Goal: Information Seeking & Learning: Check status

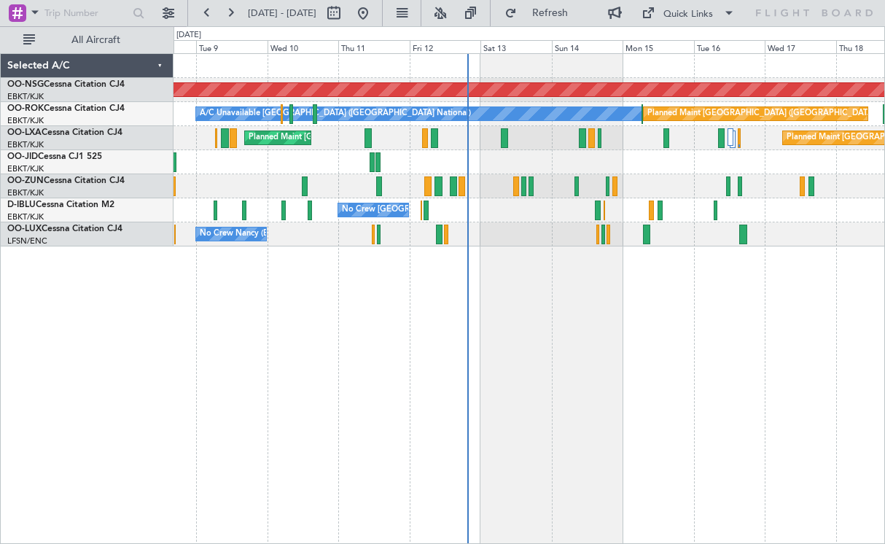
click at [557, 189] on div "Planned Maint [GEOGRAPHIC_DATA] ([GEOGRAPHIC_DATA]) A/C Unavailable [GEOGRAPHIC…" at bounding box center [528, 150] width 710 height 192
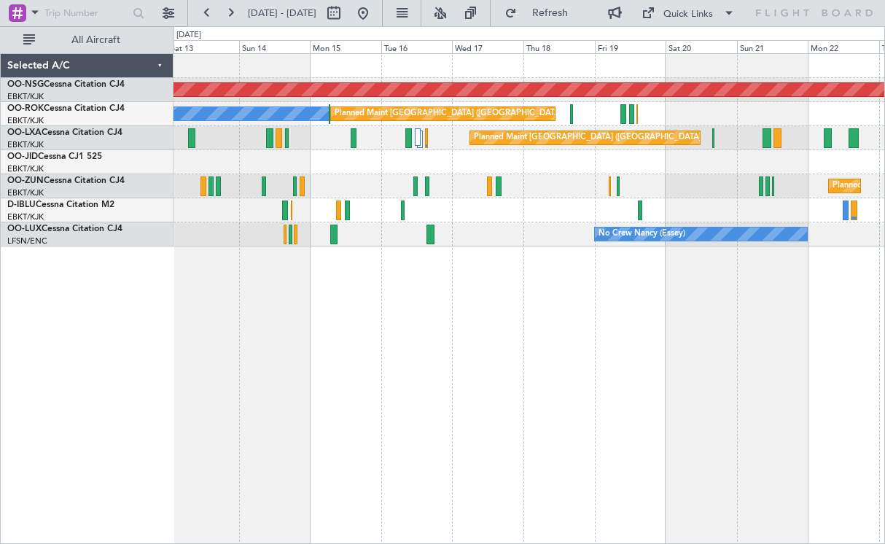
click at [528, 170] on div at bounding box center [528, 162] width 710 height 24
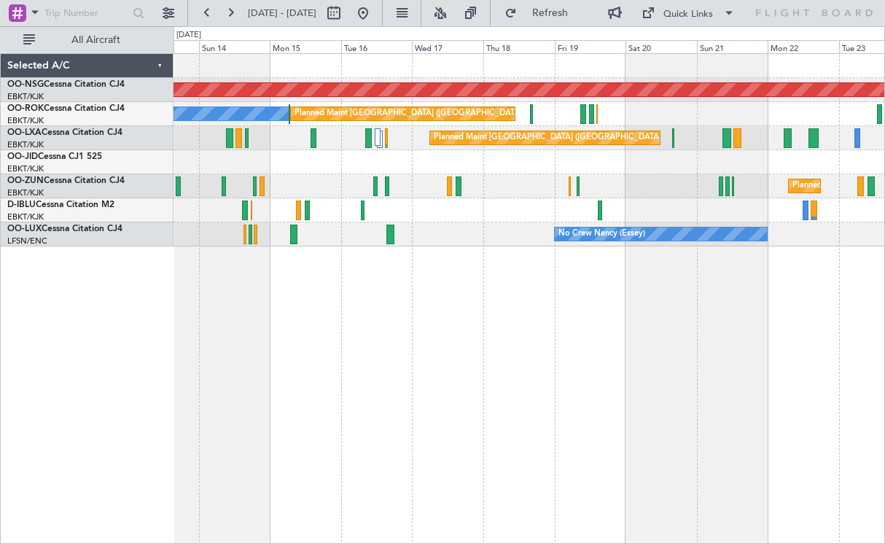
click at [565, 164] on div at bounding box center [528, 162] width 710 height 24
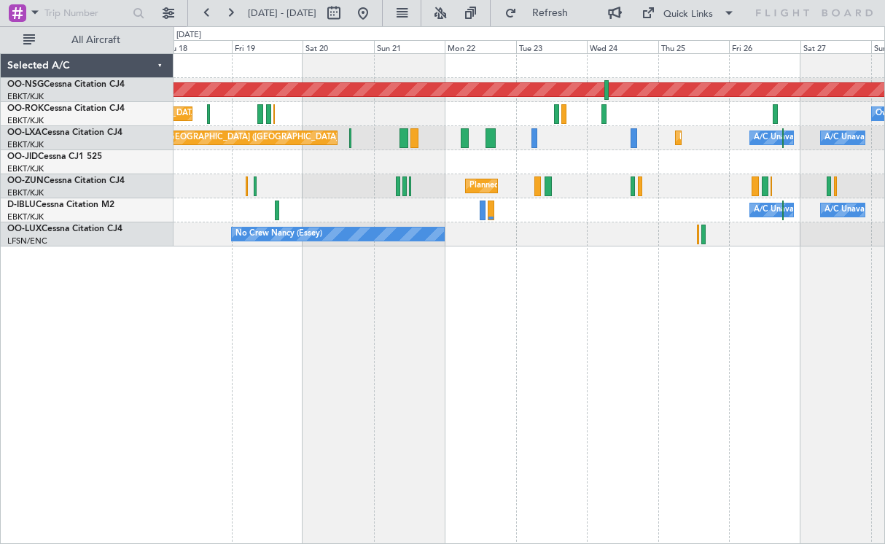
click at [614, 285] on div "Planned Maint [GEOGRAPHIC_DATA] ([GEOGRAPHIC_DATA]) Planned Maint [GEOGRAPHIC_D…" at bounding box center [528, 298] width 711 height 490
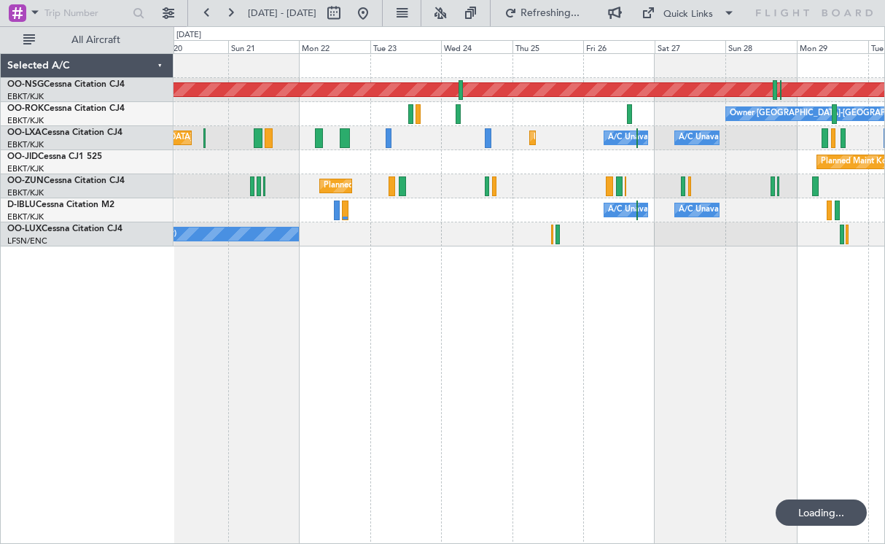
click at [445, 283] on div "Planned Maint [GEOGRAPHIC_DATA] ([GEOGRAPHIC_DATA]) Owner [GEOGRAPHIC_DATA]-[GE…" at bounding box center [528, 298] width 711 height 490
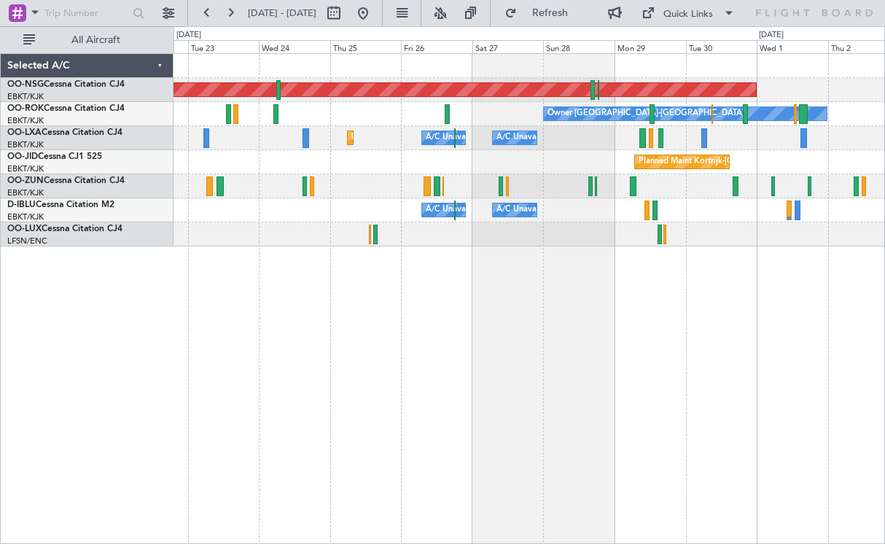
click at [728, 281] on div "Planned Maint [GEOGRAPHIC_DATA] ([GEOGRAPHIC_DATA]) Owner [GEOGRAPHIC_DATA]-[GE…" at bounding box center [528, 298] width 711 height 490
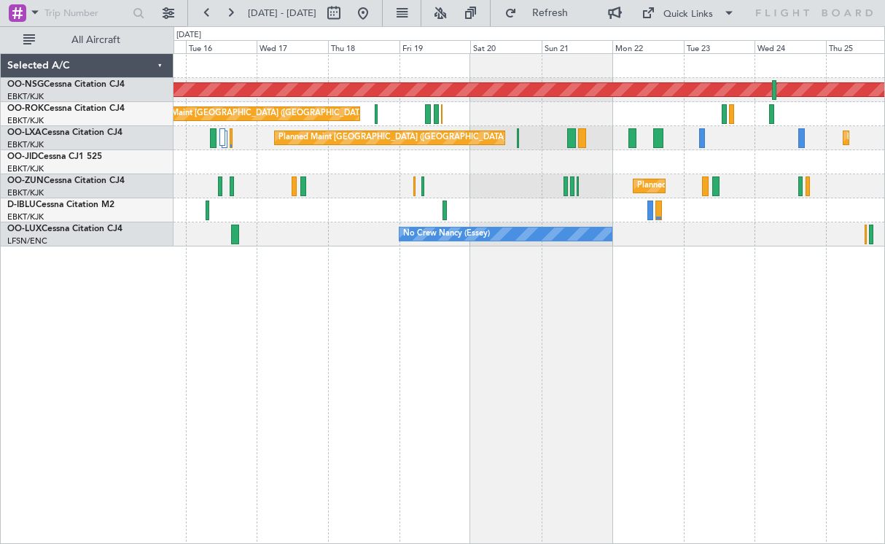
click at [667, 311] on div "Planned Maint [GEOGRAPHIC_DATA] ([GEOGRAPHIC_DATA]) Planned Maint [GEOGRAPHIC_D…" at bounding box center [528, 298] width 711 height 490
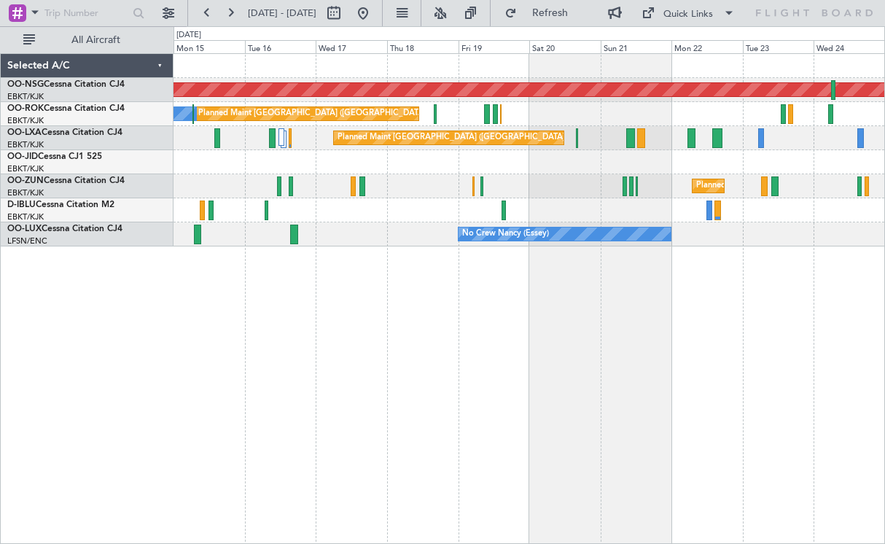
click at [678, 324] on div "Planned Maint [GEOGRAPHIC_DATA] ([GEOGRAPHIC_DATA]) Planned Maint [GEOGRAPHIC_D…" at bounding box center [528, 298] width 711 height 490
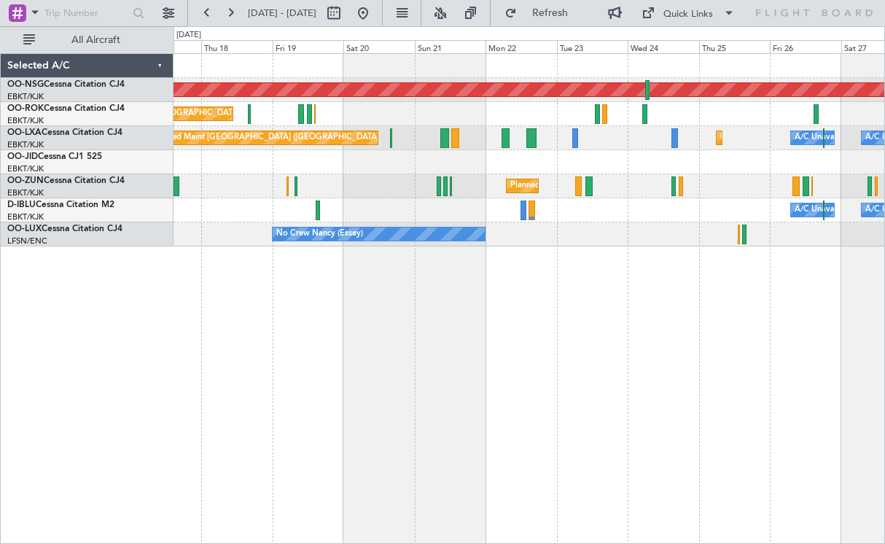
click at [363, 321] on div "Planned Maint [GEOGRAPHIC_DATA] ([GEOGRAPHIC_DATA]) Planned Maint [GEOGRAPHIC_D…" at bounding box center [528, 298] width 711 height 490
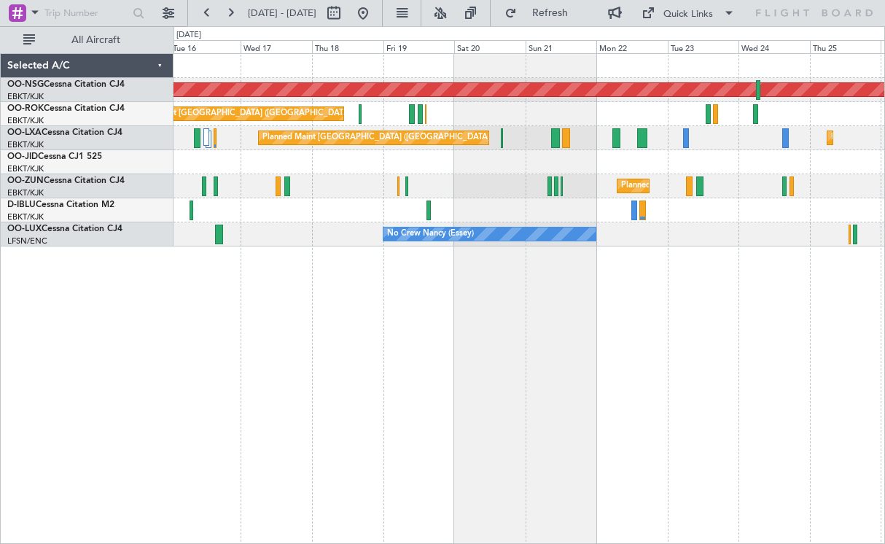
click at [659, 313] on div "Planned Maint [GEOGRAPHIC_DATA] ([GEOGRAPHIC_DATA]) Planned Maint [GEOGRAPHIC_D…" at bounding box center [528, 298] width 711 height 490
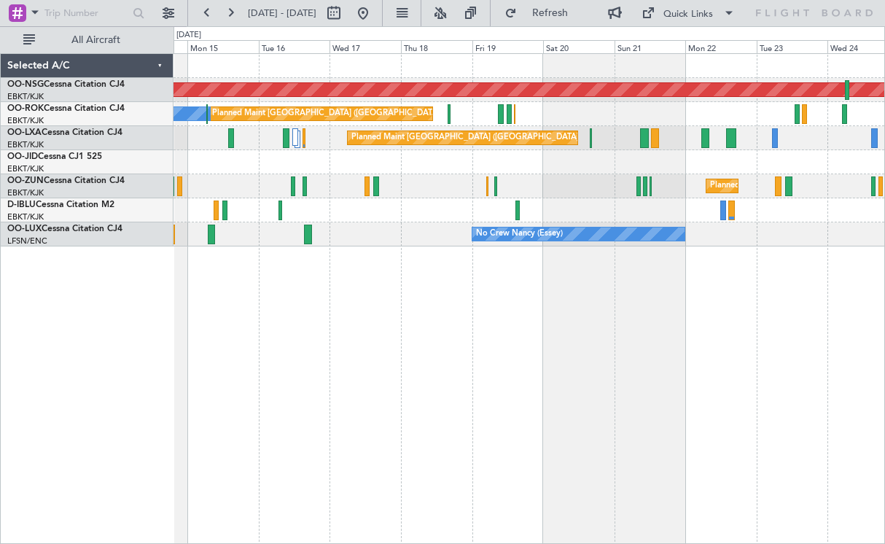
click at [458, 181] on div "Planned Maint Kortrijk-[GEOGRAPHIC_DATA]" at bounding box center [528, 186] width 710 height 24
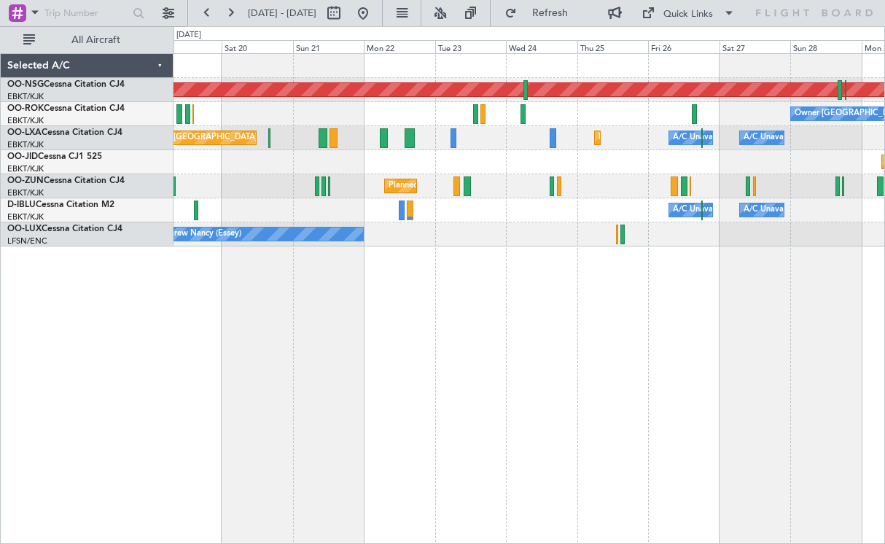
click at [445, 235] on div "Planned Maint [GEOGRAPHIC_DATA] ([GEOGRAPHIC_DATA]) Owner [GEOGRAPHIC_DATA]-[GE…" at bounding box center [528, 150] width 710 height 192
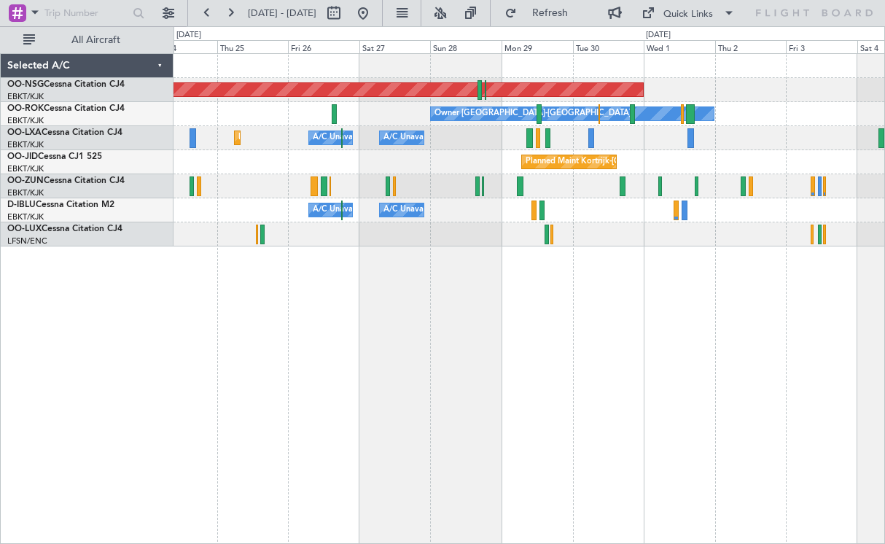
click at [463, 163] on div "Planned Maint [GEOGRAPHIC_DATA] ([GEOGRAPHIC_DATA]) Owner [GEOGRAPHIC_DATA]-[GE…" at bounding box center [528, 150] width 710 height 192
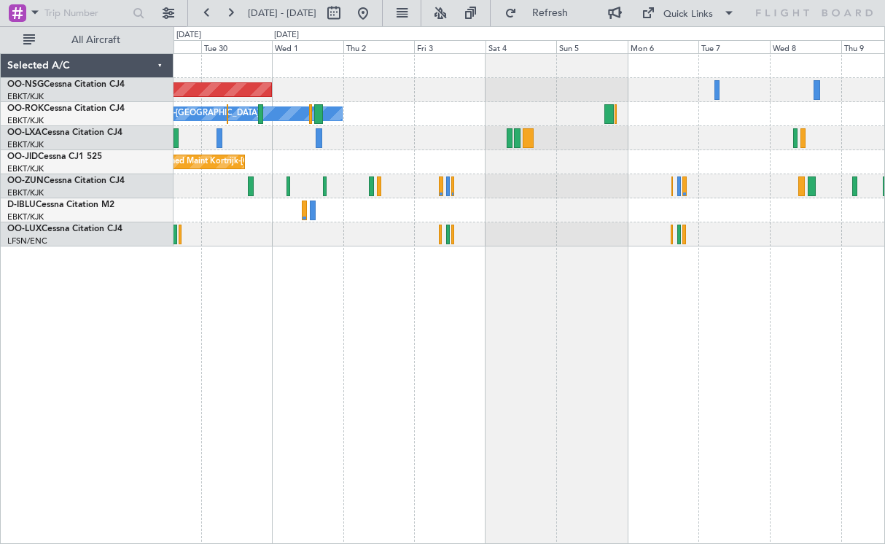
click at [285, 249] on div "Planned Maint [GEOGRAPHIC_DATA] ([GEOGRAPHIC_DATA]) Owner [GEOGRAPHIC_DATA]-[GE…" at bounding box center [528, 298] width 711 height 490
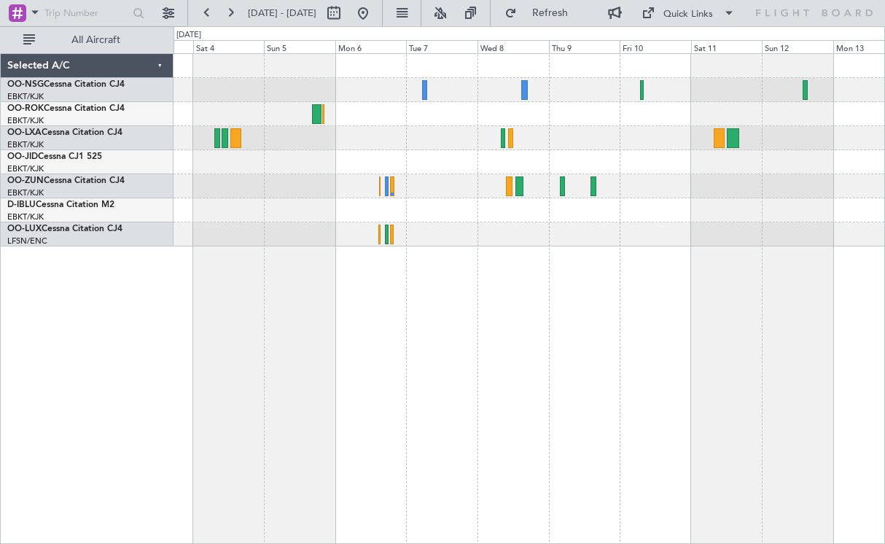
click at [555, 265] on div "Owner [GEOGRAPHIC_DATA]-[GEOGRAPHIC_DATA] Planned Maint [GEOGRAPHIC_DATA] ([GEO…" at bounding box center [528, 298] width 711 height 490
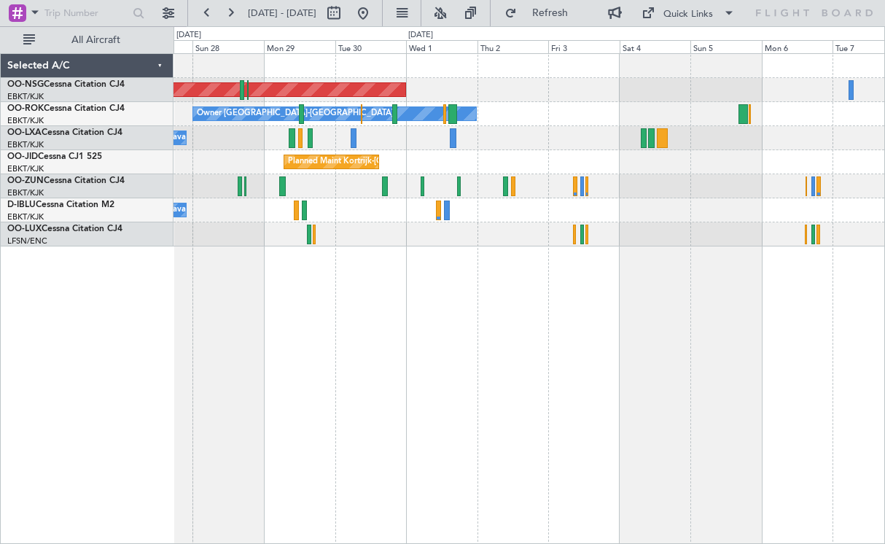
click at [866, 297] on div "Planned Maint [GEOGRAPHIC_DATA] ([GEOGRAPHIC_DATA]) Owner [GEOGRAPHIC_DATA]-[GE…" at bounding box center [528, 298] width 711 height 490
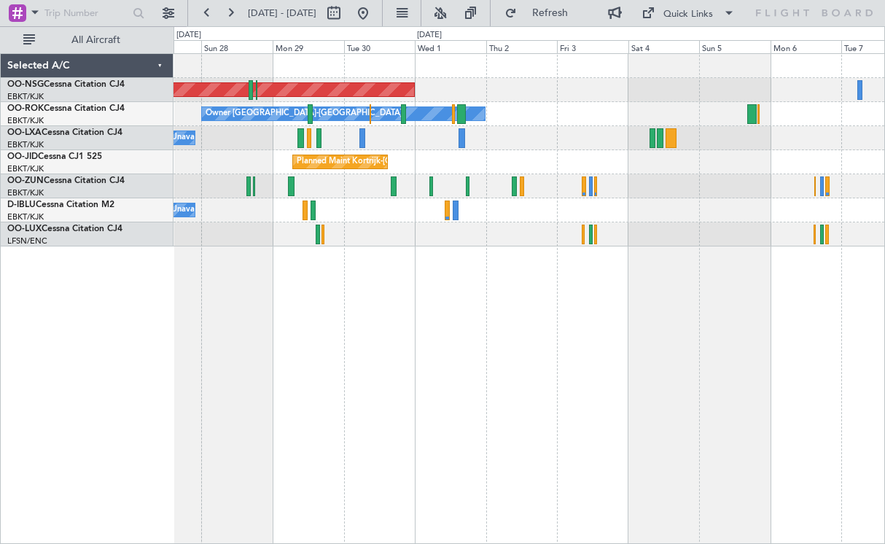
click at [637, 311] on div "Planned Maint [GEOGRAPHIC_DATA] ([GEOGRAPHIC_DATA]) Owner [GEOGRAPHIC_DATA]-[GE…" at bounding box center [528, 298] width 711 height 490
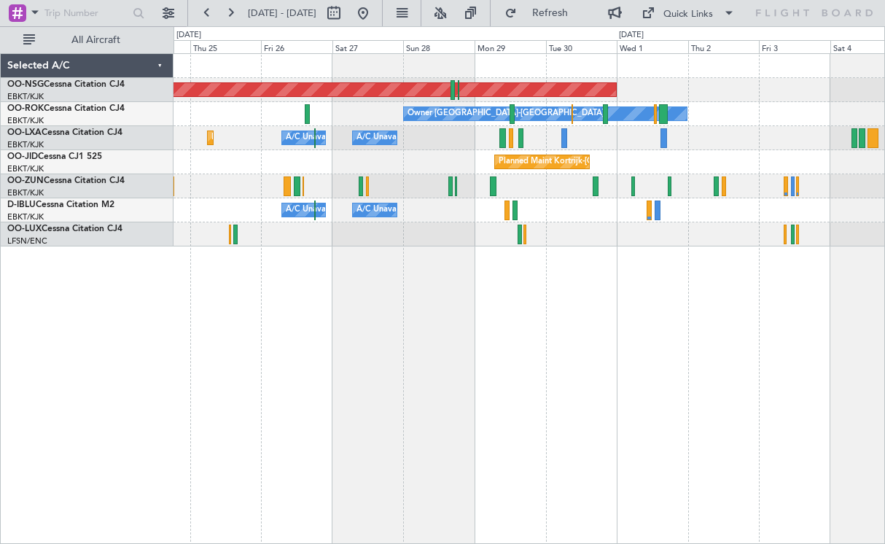
click at [545, 275] on div "Planned Maint [GEOGRAPHIC_DATA] ([GEOGRAPHIC_DATA]) Owner [GEOGRAPHIC_DATA]-[GE…" at bounding box center [528, 298] width 711 height 490
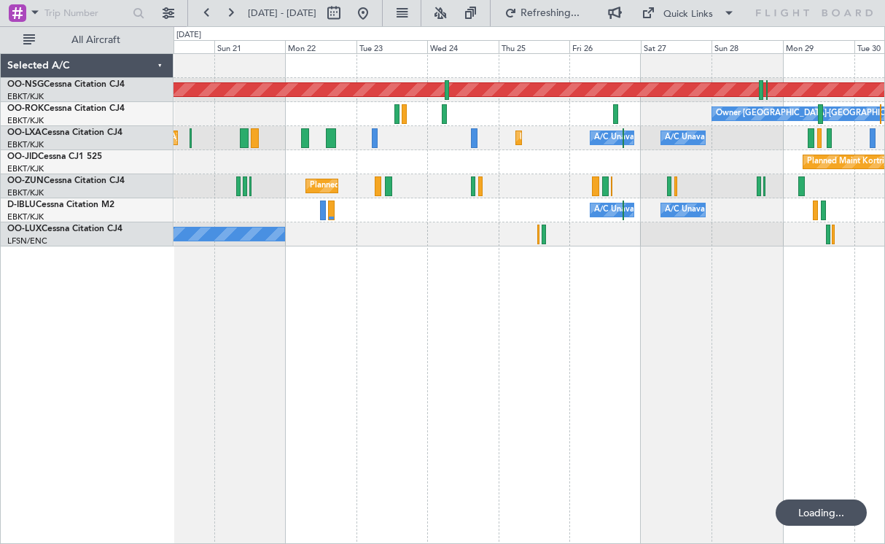
click at [522, 270] on div "Planned Maint [GEOGRAPHIC_DATA] ([GEOGRAPHIC_DATA]) Owner [GEOGRAPHIC_DATA]-[GE…" at bounding box center [528, 298] width 711 height 490
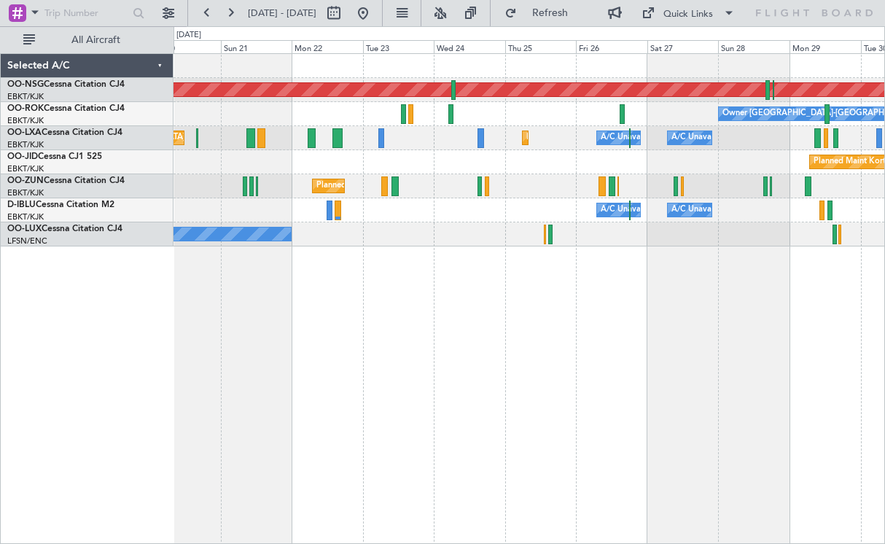
click at [689, 285] on div "Planned Maint [GEOGRAPHIC_DATA] ([GEOGRAPHIC_DATA]) Owner [GEOGRAPHIC_DATA]-[GE…" at bounding box center [528, 298] width 711 height 490
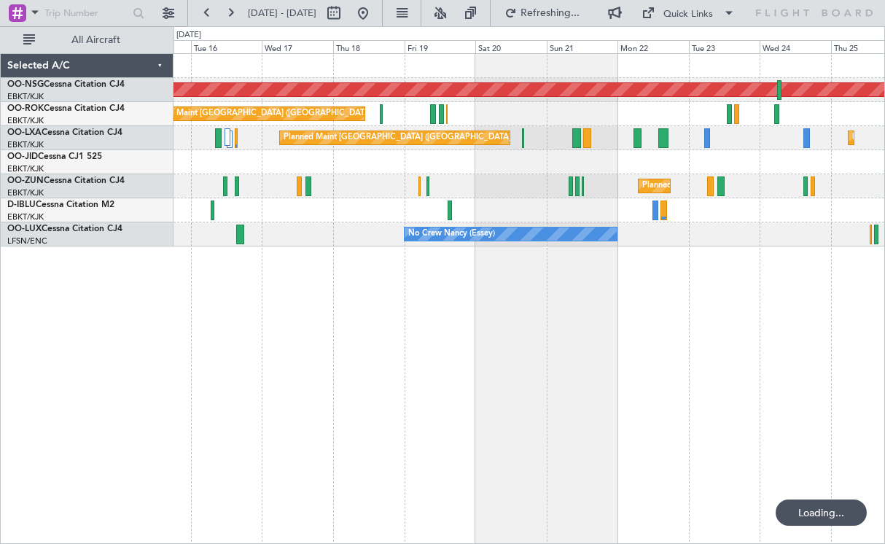
click at [638, 314] on div "Planned Maint [GEOGRAPHIC_DATA] ([GEOGRAPHIC_DATA]) Planned Maint [GEOGRAPHIC_D…" at bounding box center [528, 298] width 711 height 490
